Goal: Task Accomplishment & Management: Use online tool/utility

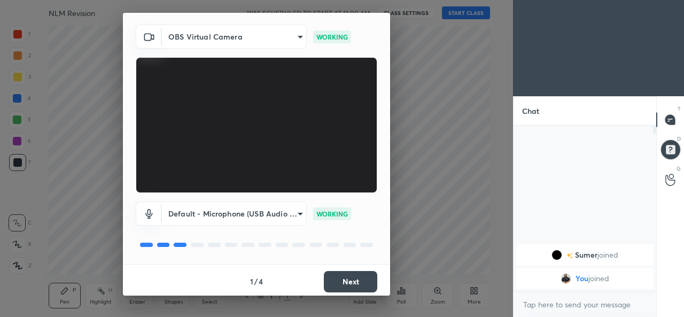
scroll to position [34, 0]
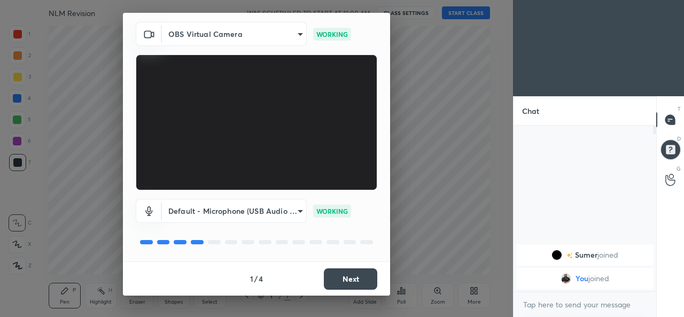
click at [331, 279] on button "Next" at bounding box center [350, 278] width 53 height 21
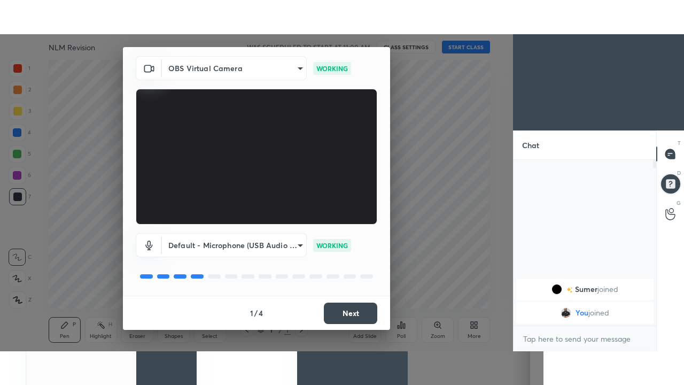
scroll to position [0, 0]
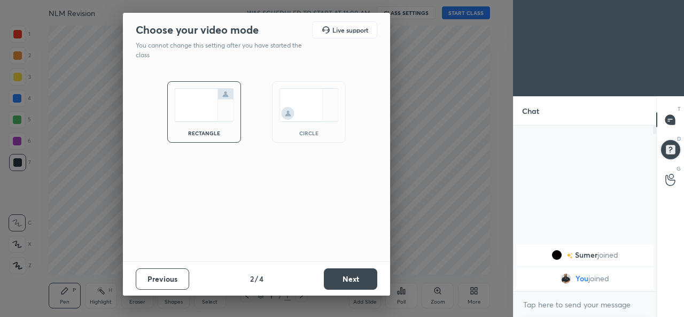
click at [340, 285] on button "Next" at bounding box center [350, 278] width 53 height 21
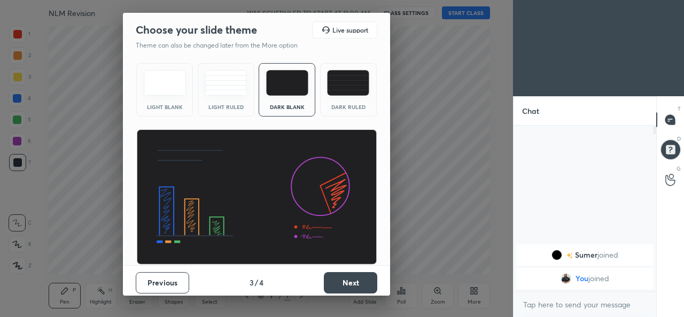
click at [340, 282] on button "Next" at bounding box center [350, 282] width 53 height 21
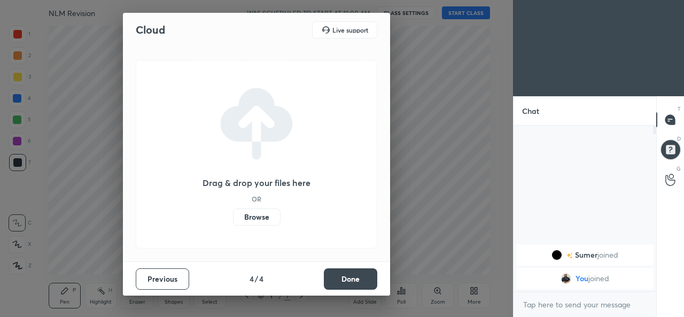
click at [356, 284] on button "Done" at bounding box center [350, 278] width 53 height 21
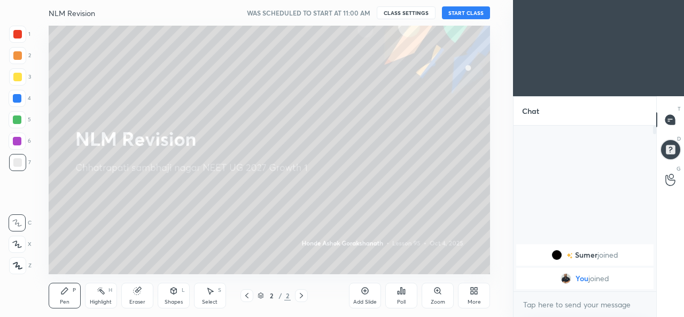
click at [457, 16] on button "START CLASS" at bounding box center [466, 12] width 48 height 13
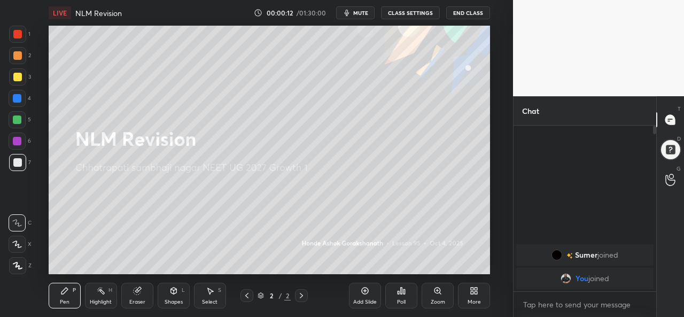
click at [359, 295] on div "Add Slide" at bounding box center [365, 296] width 32 height 26
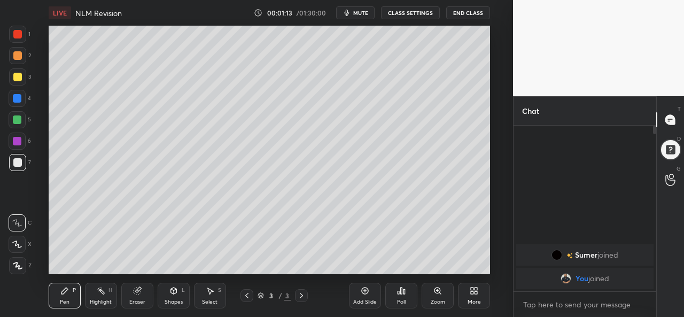
click at [480, 305] on div "More" at bounding box center [474, 296] width 32 height 26
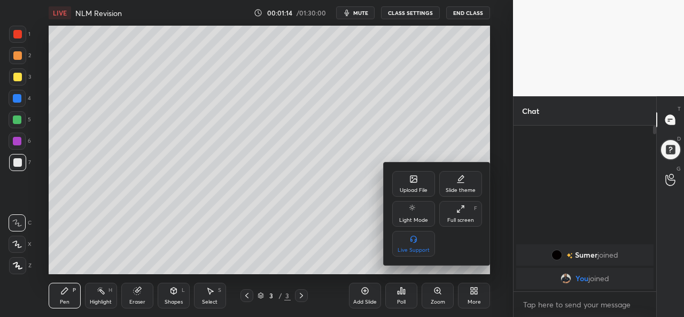
click at [415, 191] on div "Upload File" at bounding box center [414, 189] width 28 height 5
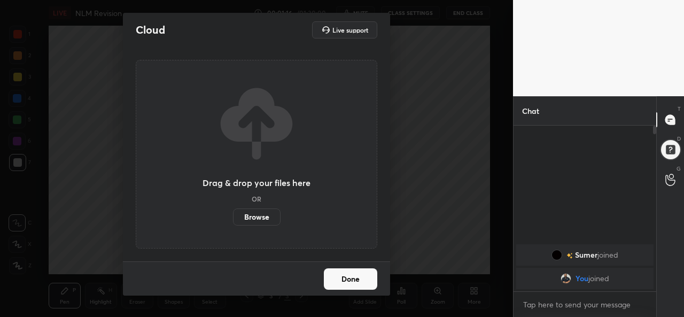
click at [262, 222] on label "Browse" at bounding box center [257, 216] width 48 height 17
click at [233, 222] on input "Browse" at bounding box center [233, 216] width 0 height 17
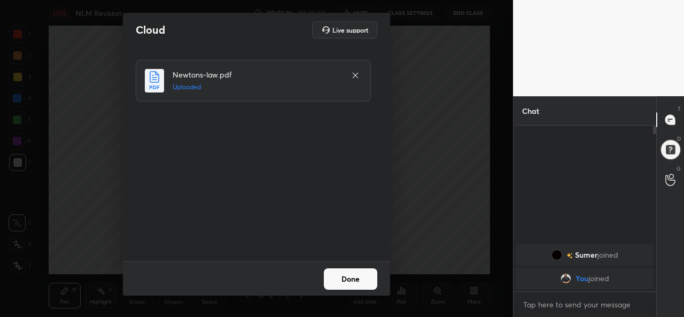
click at [337, 281] on button "Done" at bounding box center [350, 278] width 53 height 21
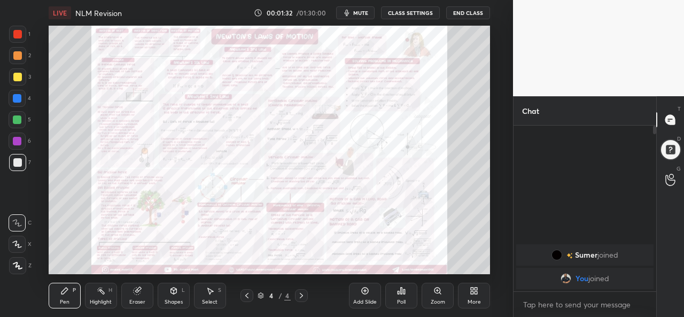
click at [476, 291] on icon at bounding box center [476, 292] width 3 height 3
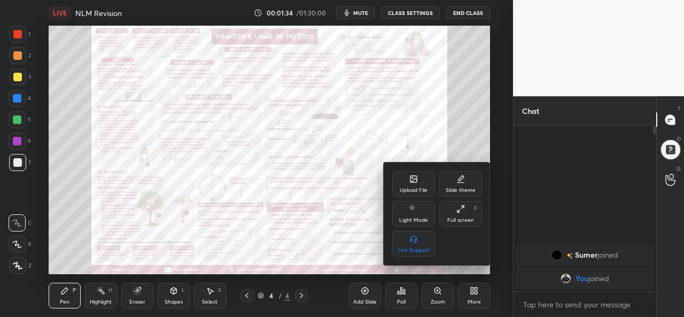
click at [463, 217] on div "Full screen" at bounding box center [460, 219] width 27 height 5
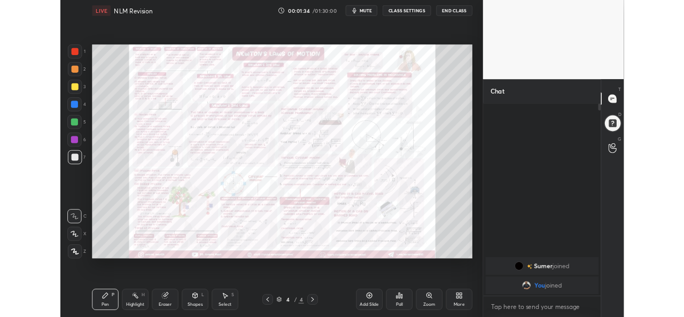
scroll to position [141, 139]
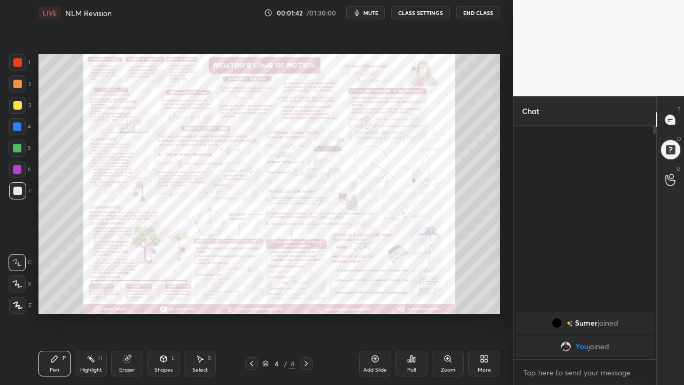
click at [441, 316] on div "Zoom" at bounding box center [448, 363] width 32 height 26
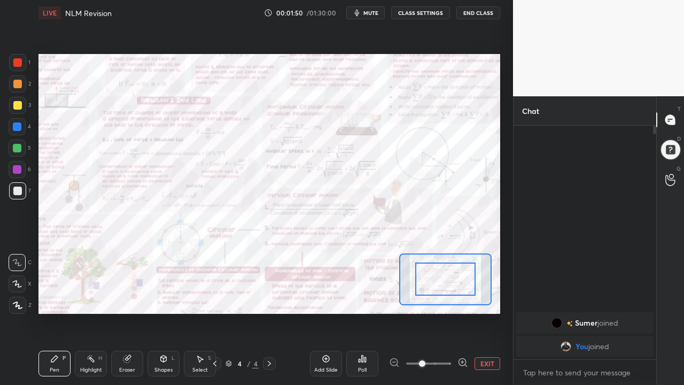
click at [484, 316] on button "EXIT" at bounding box center [487, 363] width 26 height 13
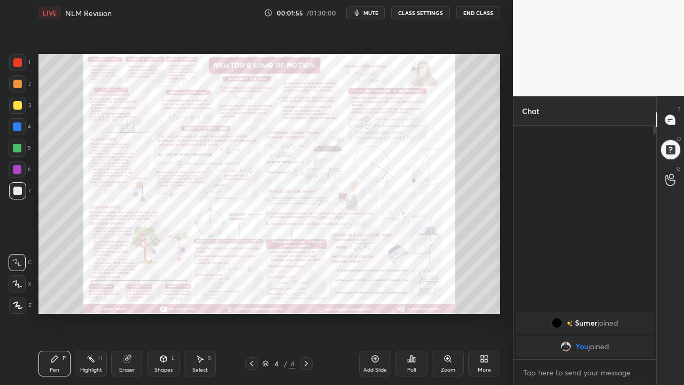
click at [481, 316] on div "More" at bounding box center [484, 369] width 13 height 5
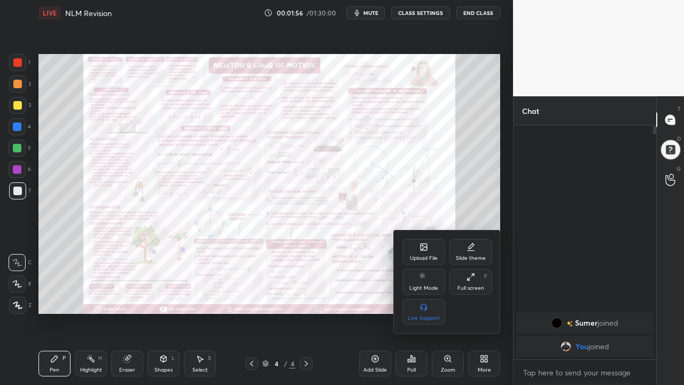
click at [464, 280] on div "Full screen F" at bounding box center [470, 282] width 43 height 26
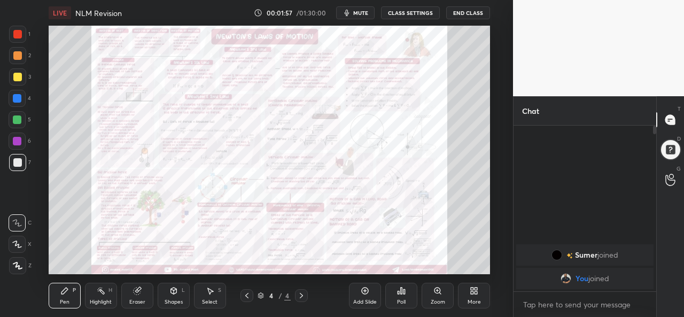
scroll to position [53165, 52944]
click at [364, 298] on div "Add Slide" at bounding box center [365, 296] width 32 height 26
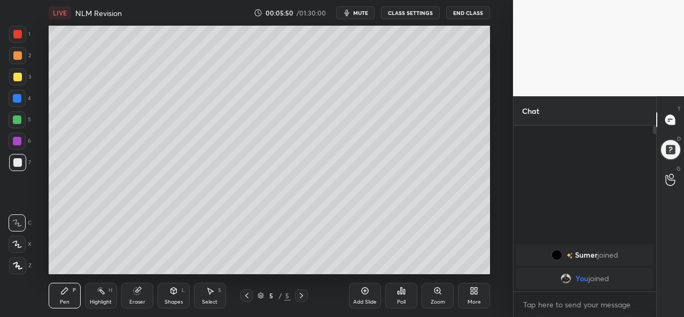
click at [369, 295] on div "Add Slide" at bounding box center [365, 296] width 32 height 26
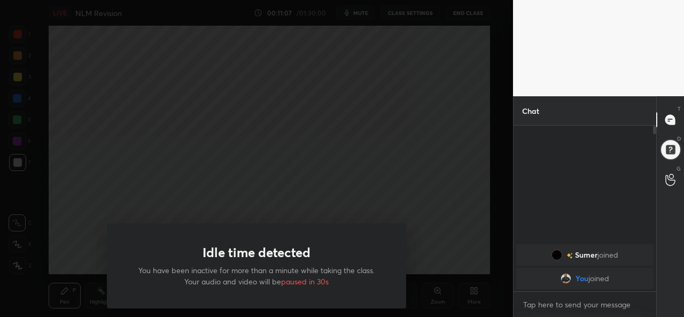
click at [65, 238] on div "Idle time detected You have been inactive for more than a minute while taking t…" at bounding box center [256, 158] width 513 height 317
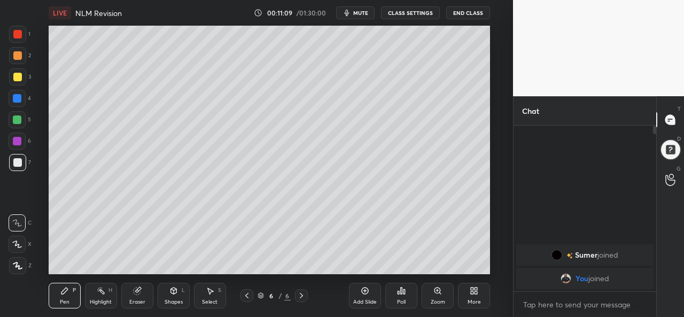
click at [363, 300] on div "Add Slide" at bounding box center [365, 301] width 24 height 5
click at [363, 297] on div "Add Slide" at bounding box center [365, 296] width 32 height 26
click at [357, 293] on div "Add Slide" at bounding box center [365, 296] width 32 height 26
click at [17, 100] on div at bounding box center [17, 98] width 9 height 9
click at [104, 298] on div "Highlight H" at bounding box center [101, 296] width 32 height 26
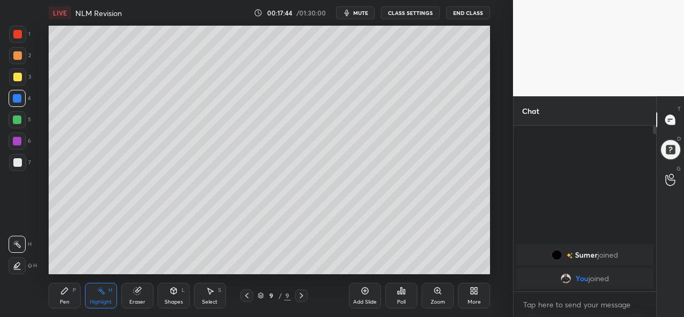
click at [143, 296] on div "Eraser" at bounding box center [137, 296] width 32 height 26
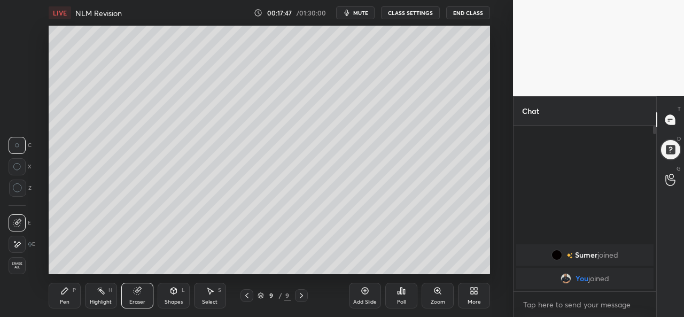
click at [66, 298] on div "Pen P" at bounding box center [65, 296] width 32 height 26
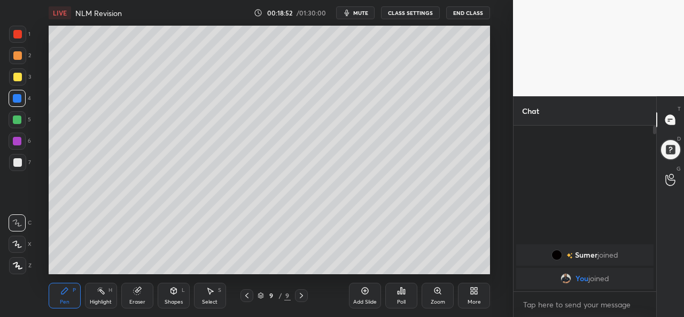
click at [19, 79] on div at bounding box center [17, 77] width 9 height 9
click at [16, 144] on div at bounding box center [17, 141] width 9 height 9
click at [364, 294] on icon at bounding box center [365, 290] width 9 height 9
click at [365, 295] on div "Add Slide" at bounding box center [365, 296] width 32 height 26
click at [362, 294] on icon at bounding box center [365, 290] width 9 height 9
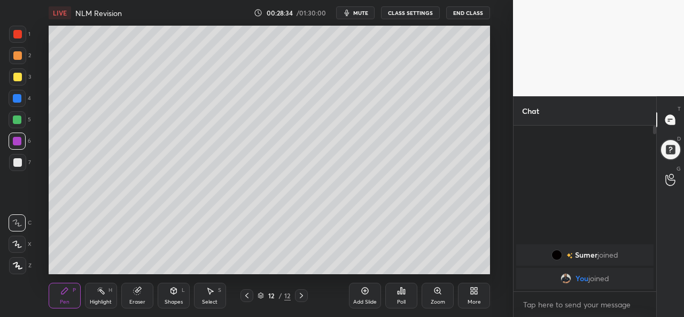
click at [248, 295] on icon at bounding box center [246, 295] width 9 height 9
click at [363, 293] on icon at bounding box center [365, 290] width 9 height 9
click at [369, 301] on div "Add Slide" at bounding box center [365, 301] width 24 height 5
click at [361, 296] on div "Add Slide" at bounding box center [365, 296] width 32 height 26
click at [141, 298] on div "Eraser" at bounding box center [137, 296] width 32 height 26
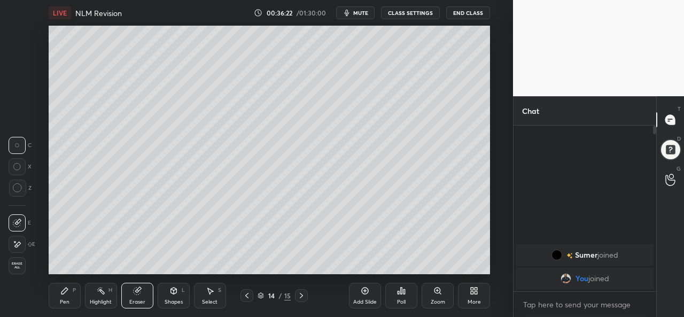
click at [75, 293] on div "P" at bounding box center [74, 289] width 3 height 5
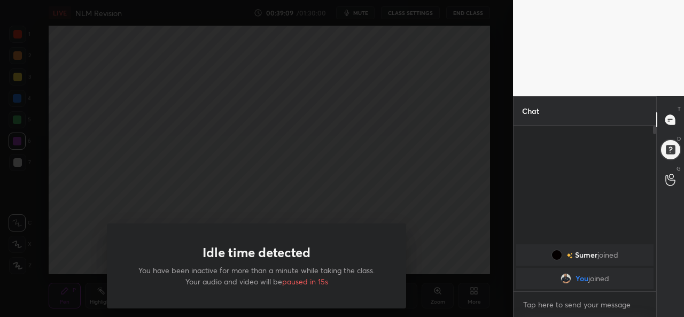
click at [96, 207] on div "Idle time detected You have been inactive for more than a minute while taking t…" at bounding box center [256, 158] width 513 height 317
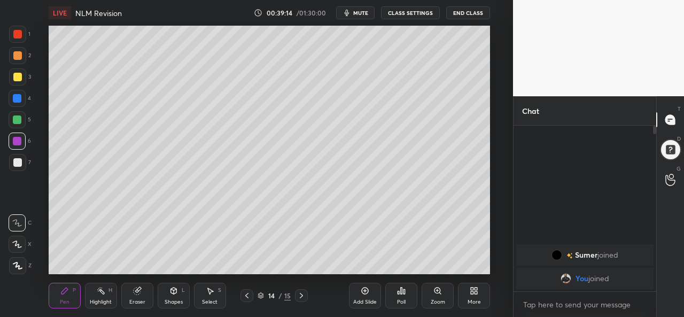
click at [369, 296] on div "Add Slide" at bounding box center [365, 296] width 32 height 26
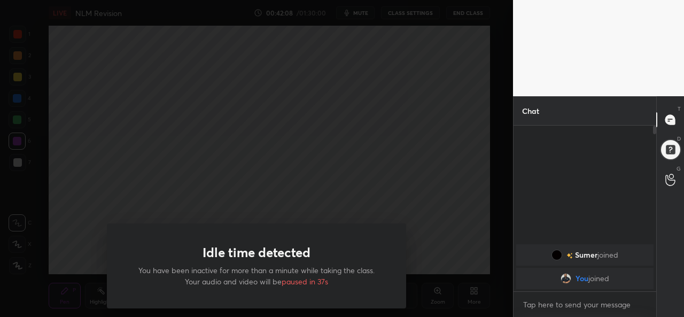
click at [110, 198] on div "Idle time detected You have been inactive for more than a minute while taking t…" at bounding box center [256, 158] width 513 height 317
click at [283, 192] on div "Idle time detected You have been inactive for more than a minute while taking t…" at bounding box center [256, 158] width 513 height 317
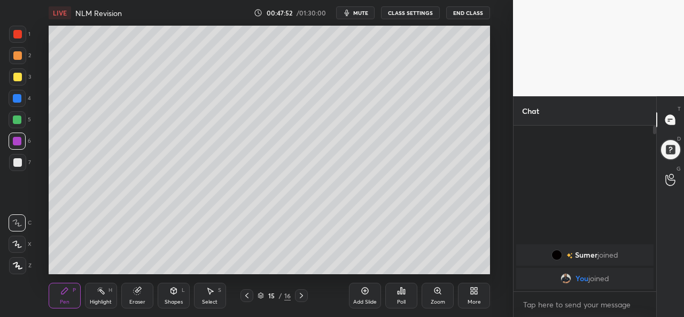
click at [366, 294] on icon at bounding box center [365, 290] width 7 height 7
click at [41, 255] on div "Setting up your live class Poll for secs No correct answer Start poll" at bounding box center [269, 150] width 470 height 248
click at [135, 293] on icon at bounding box center [136, 290] width 7 height 7
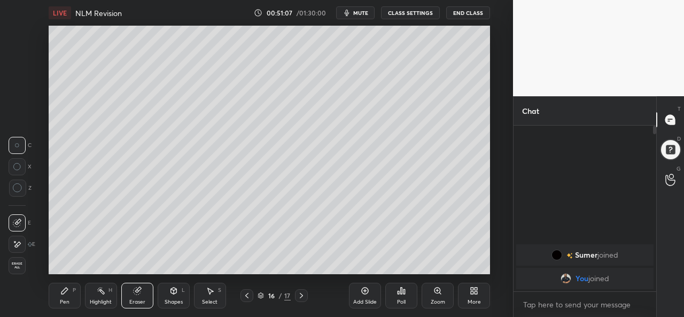
click at [68, 299] on div "Pen" at bounding box center [65, 301] width 10 height 5
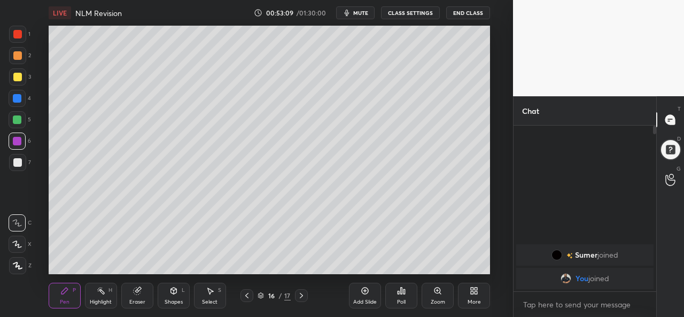
click at [356, 292] on div "Add Slide" at bounding box center [365, 296] width 32 height 26
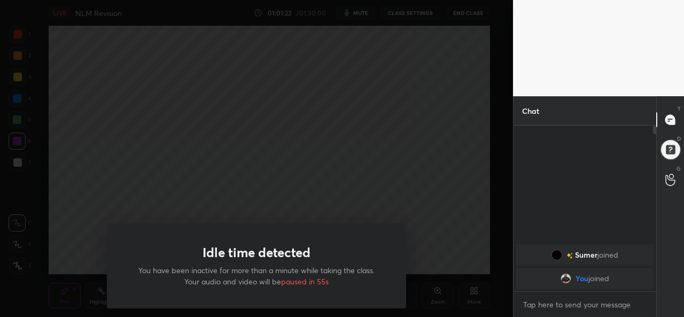
click at [248, 202] on div "Idle time detected You have been inactive for more than a minute while taking t…" at bounding box center [256, 158] width 513 height 317
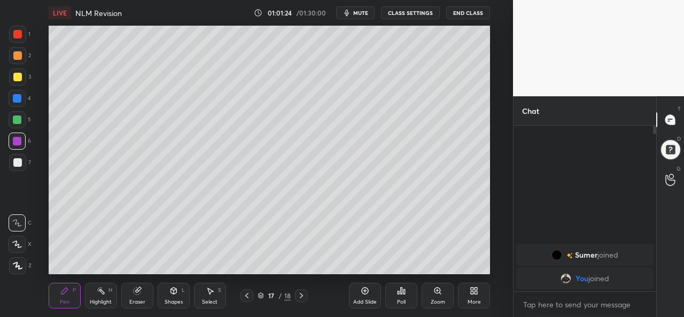
click at [364, 300] on div "Add Slide" at bounding box center [365, 301] width 24 height 5
click at [361, 293] on icon at bounding box center [365, 290] width 9 height 9
click at [366, 302] on div "Add Slide" at bounding box center [365, 301] width 24 height 5
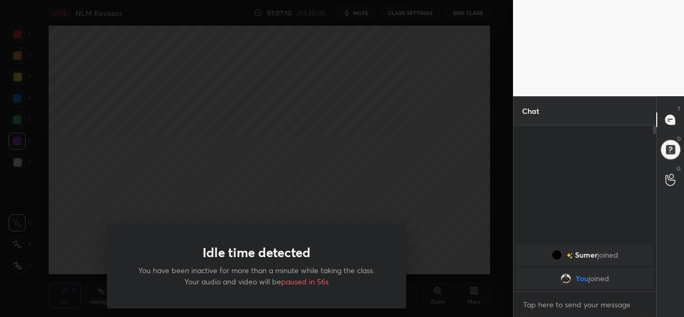
click at [194, 169] on div "Idle time detected You have been inactive for more than a minute while taking t…" at bounding box center [256, 158] width 513 height 317
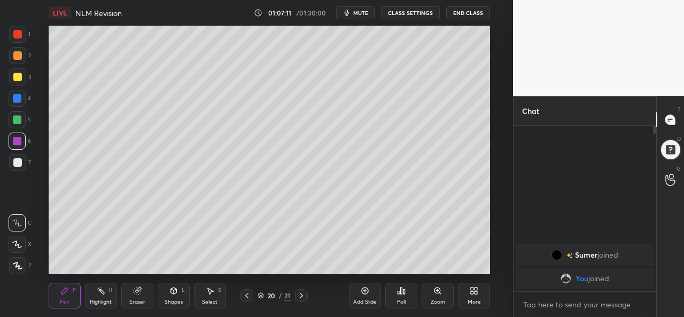
click at [466, 18] on button "End Class" at bounding box center [468, 12] width 44 height 13
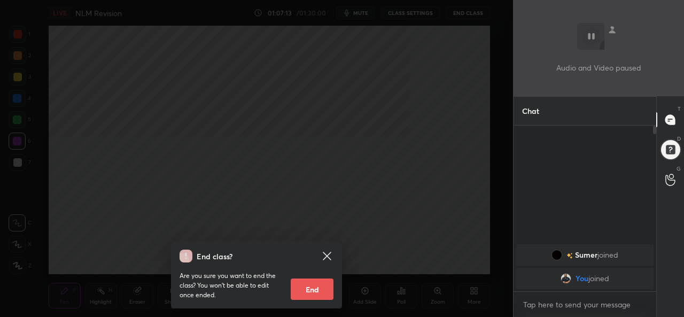
click at [304, 286] on button "End" at bounding box center [312, 288] width 43 height 21
type textarea "x"
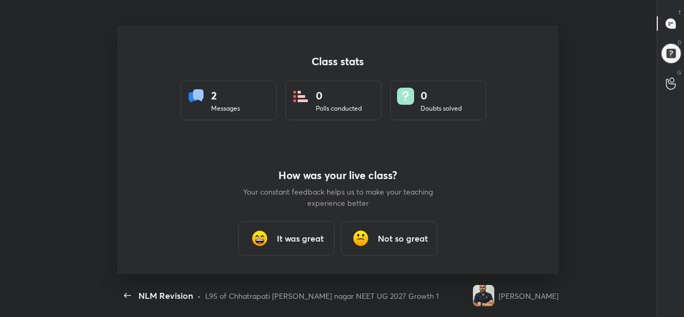
scroll to position [0, 0]
click at [286, 239] on h3 "It was great" at bounding box center [300, 238] width 47 height 13
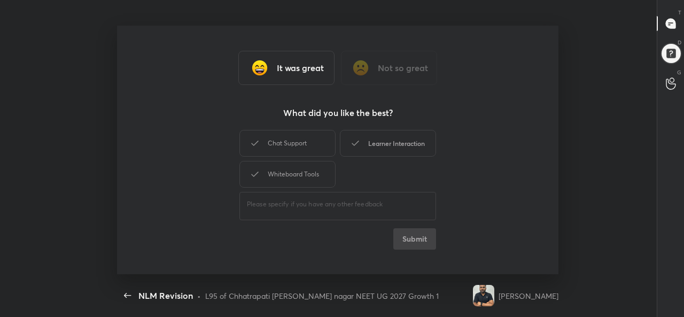
click at [384, 151] on div "Learner Interaction" at bounding box center [388, 143] width 96 height 27
click at [414, 239] on button "Submit" at bounding box center [414, 238] width 43 height 21
